Goal: Obtain resource: Obtain resource

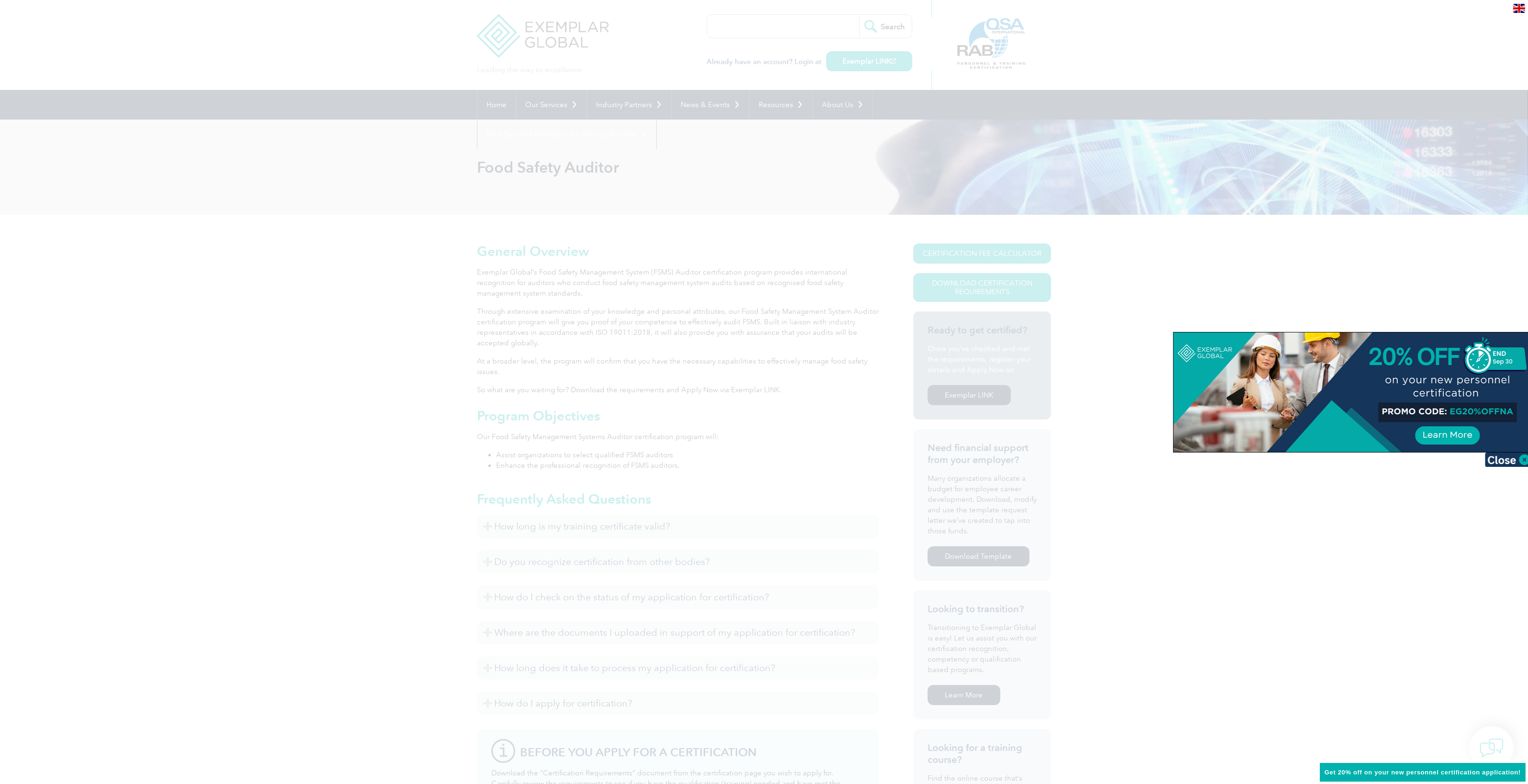
click at [90, 659] on div at bounding box center [764, 392] width 1528 height 784
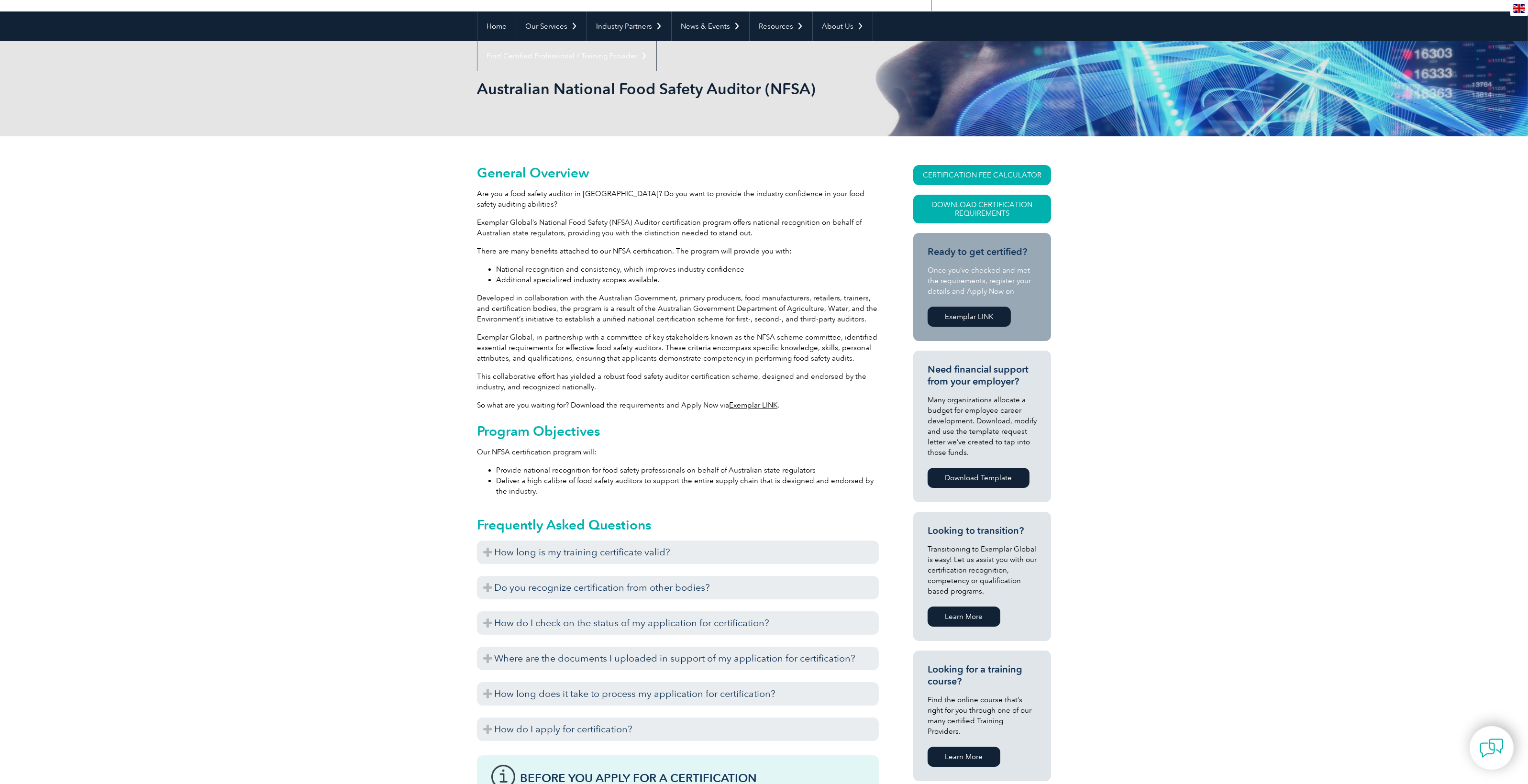
scroll to position [192, 0]
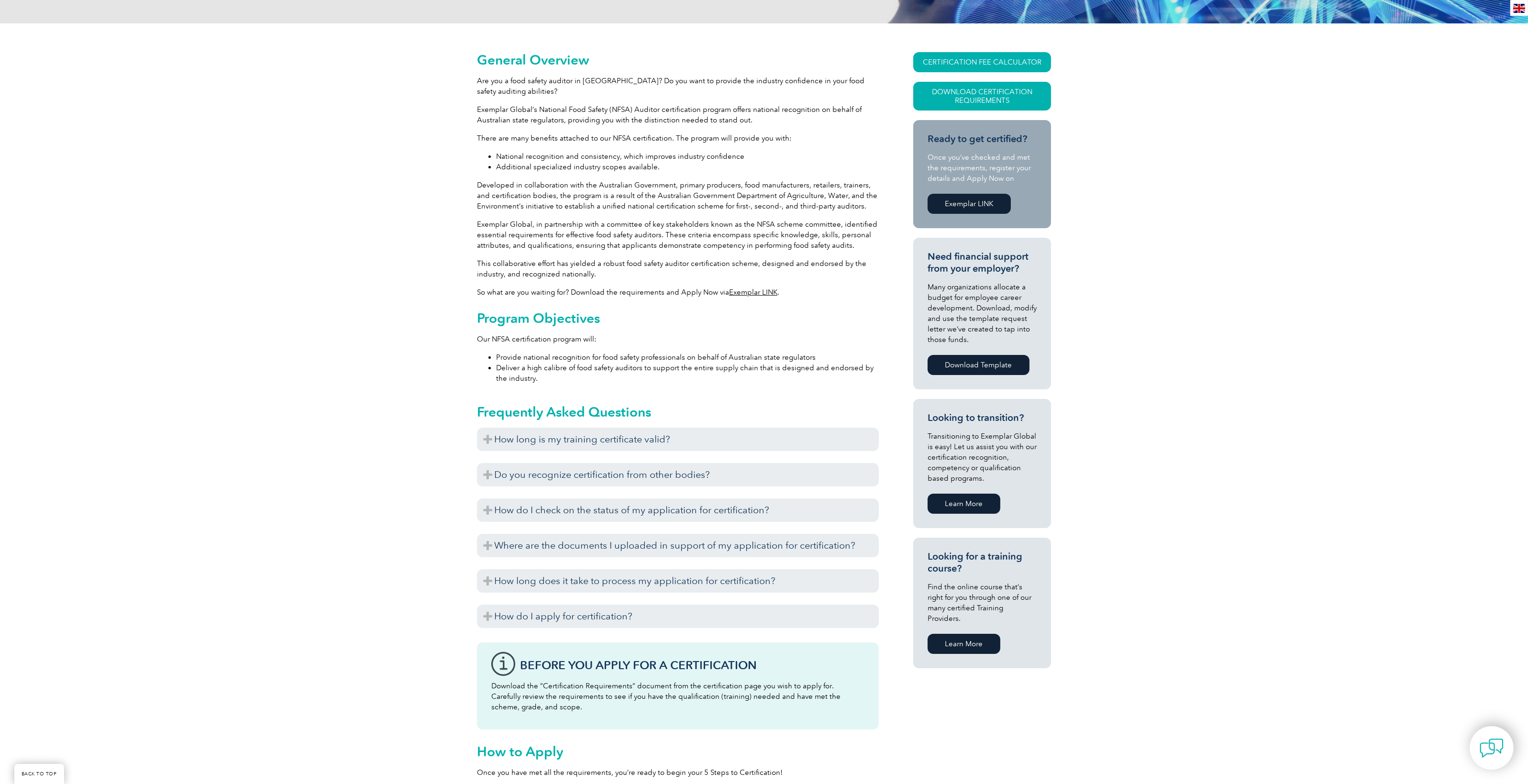
click at [77, 560] on div "General Overview Are you a food safety auditor in Australia? Do you want to pro…" at bounding box center [764, 519] width 1528 height 991
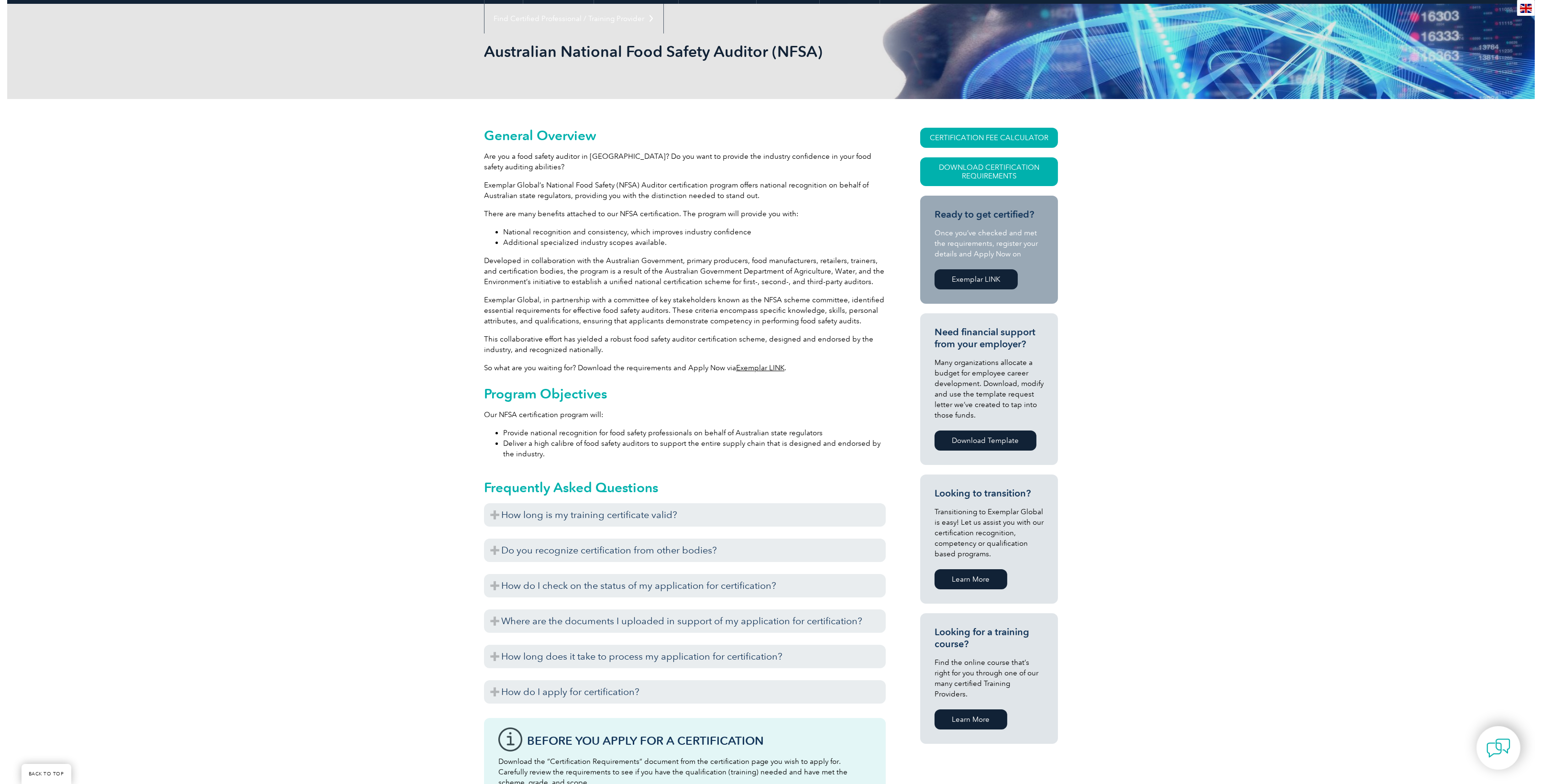
scroll to position [0, 0]
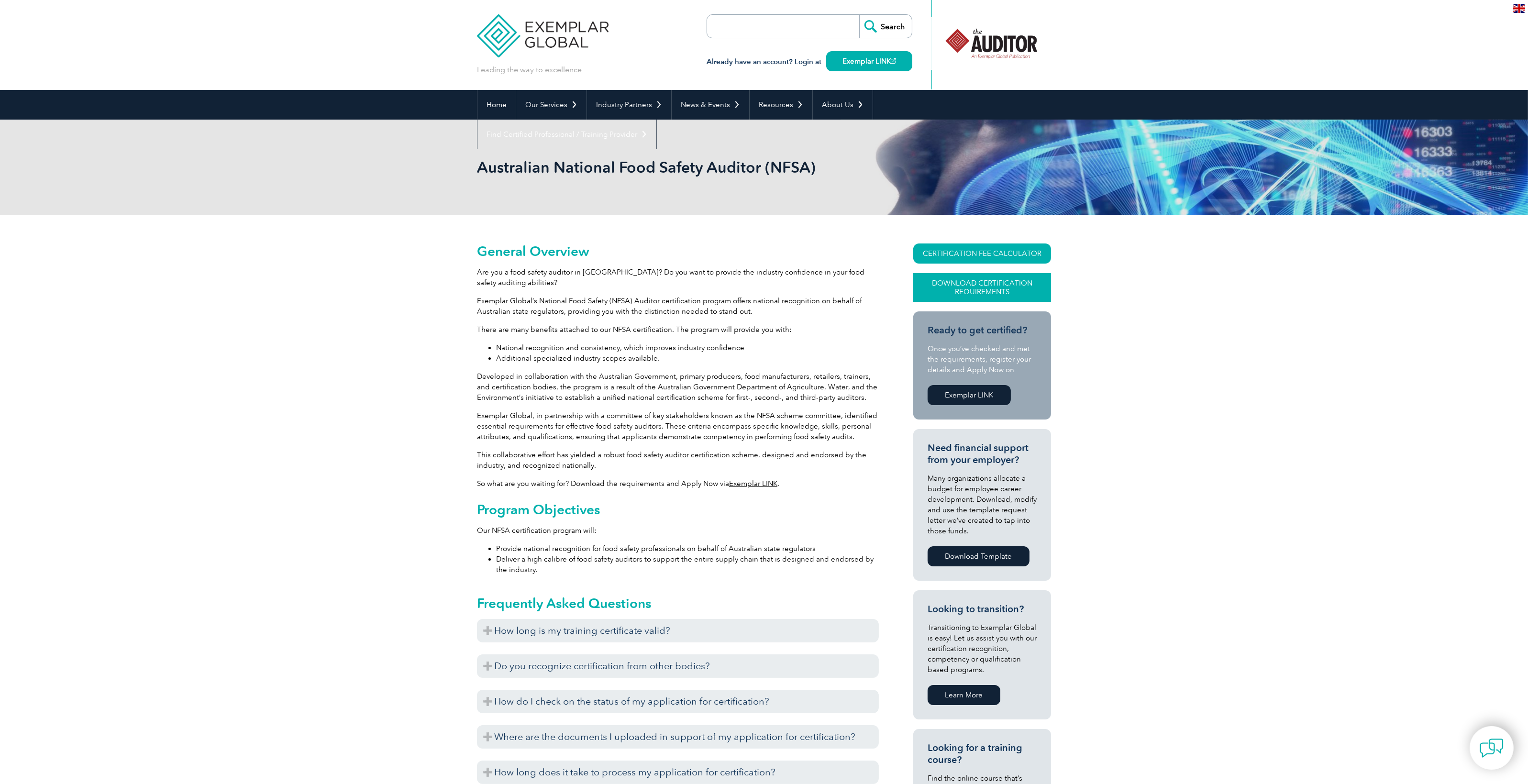
click at [985, 287] on link "Download Certification Requirements" at bounding box center [982, 287] width 138 height 29
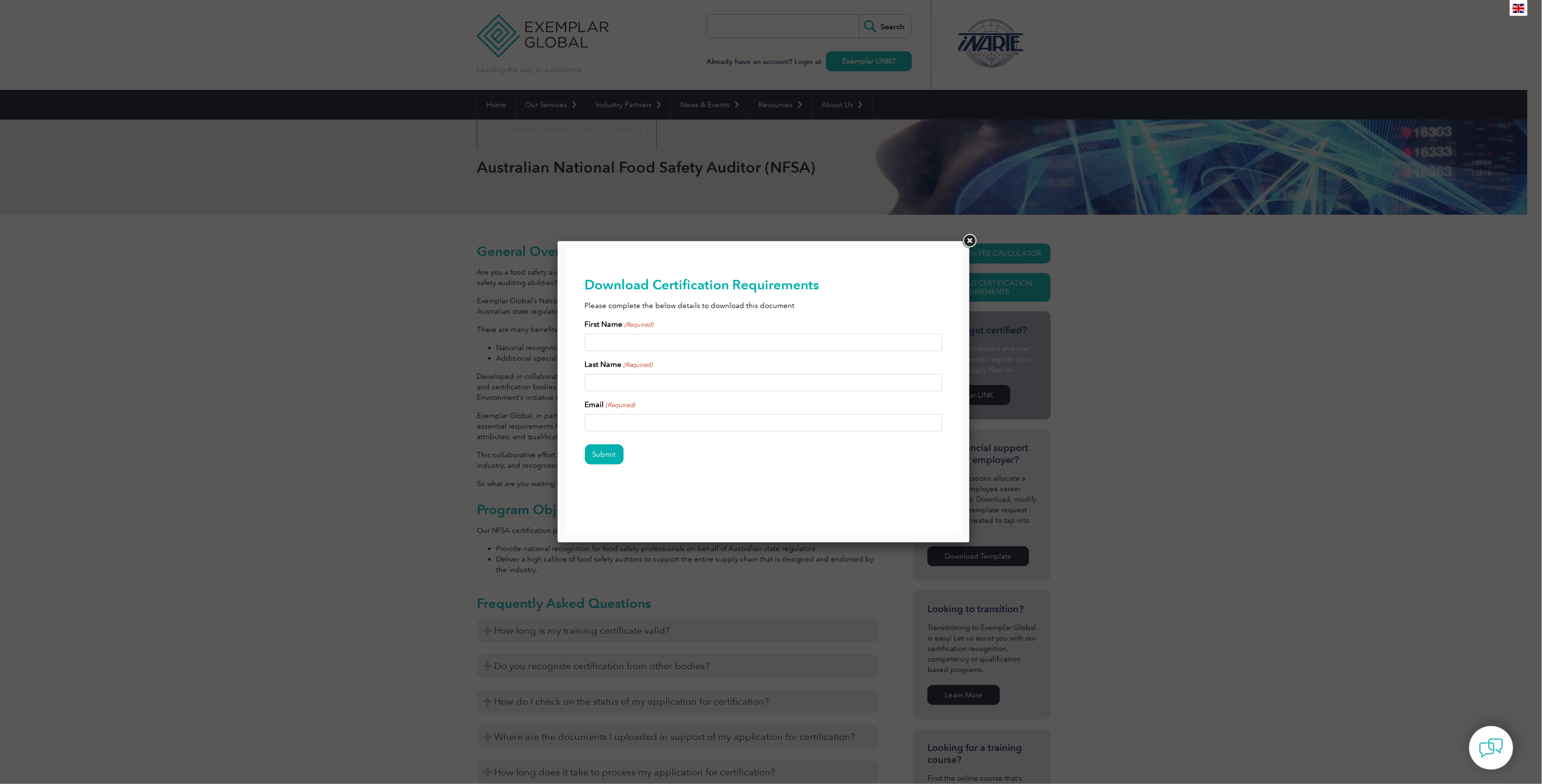
click at [970, 239] on link at bounding box center [969, 241] width 17 height 17
